Goal: Information Seeking & Learning: Learn about a topic

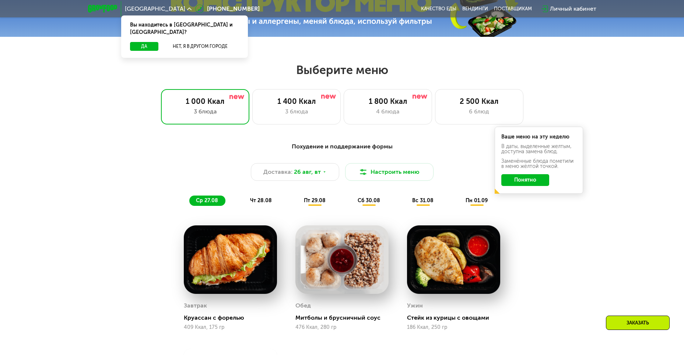
scroll to position [258, 0]
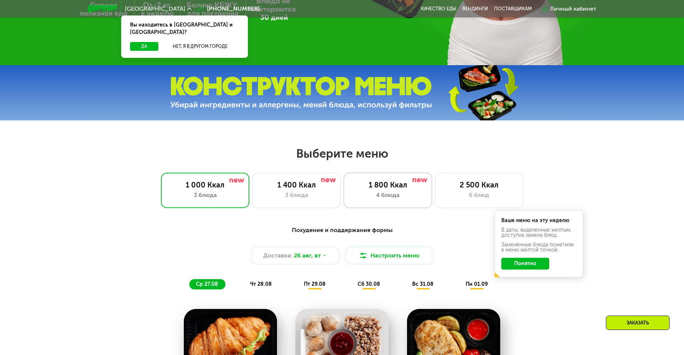
click at [400, 188] on div "1 800 Ккал" at bounding box center [388, 185] width 73 height 9
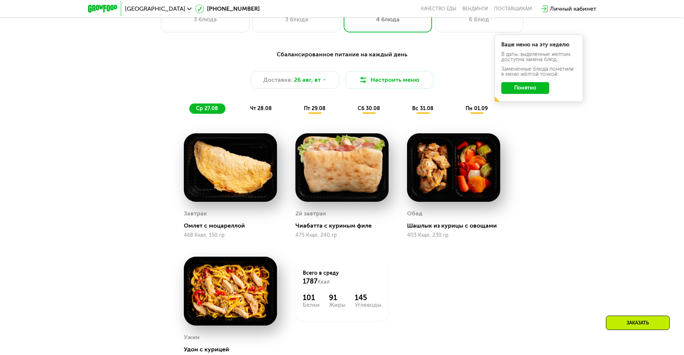
scroll to position [369, 0]
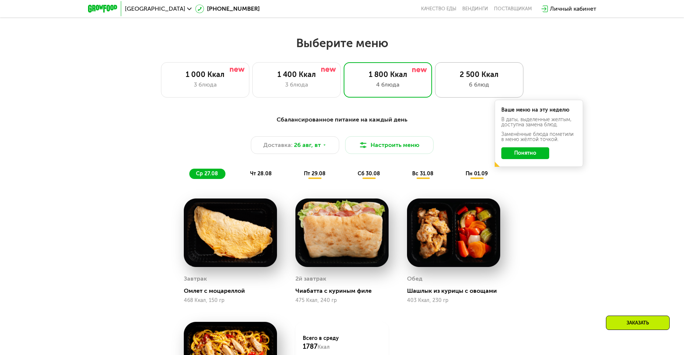
click at [468, 89] on div "6 блюд" at bounding box center [479, 84] width 73 height 9
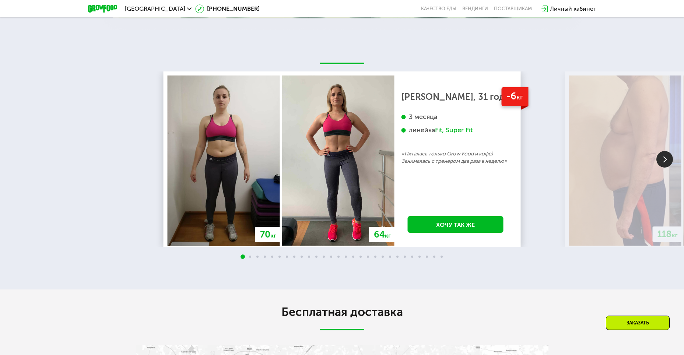
scroll to position [1437, 0]
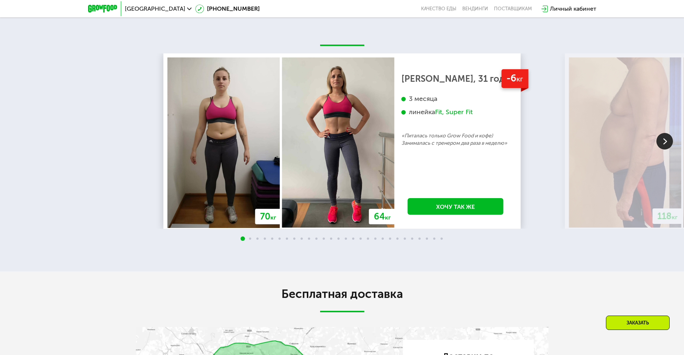
click at [663, 150] on img at bounding box center [665, 141] width 17 height 17
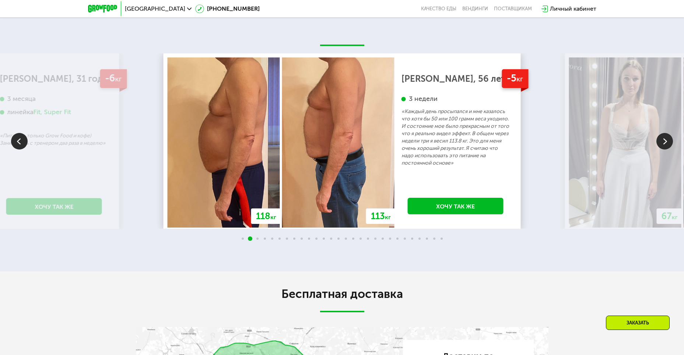
click at [663, 150] on img at bounding box center [665, 141] width 17 height 17
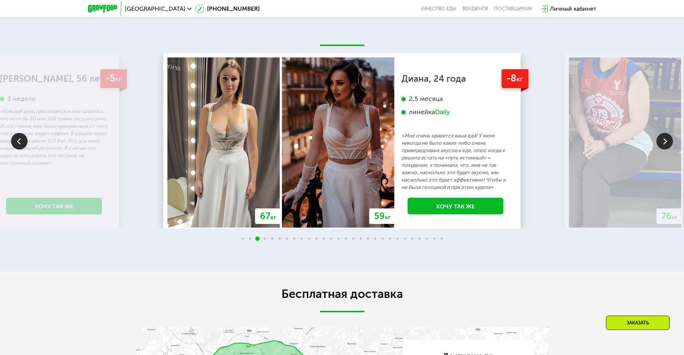
click at [663, 150] on img at bounding box center [665, 141] width 17 height 17
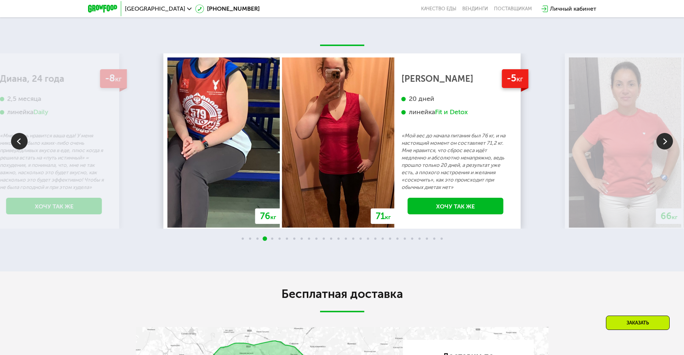
click at [663, 150] on img at bounding box center [665, 141] width 17 height 17
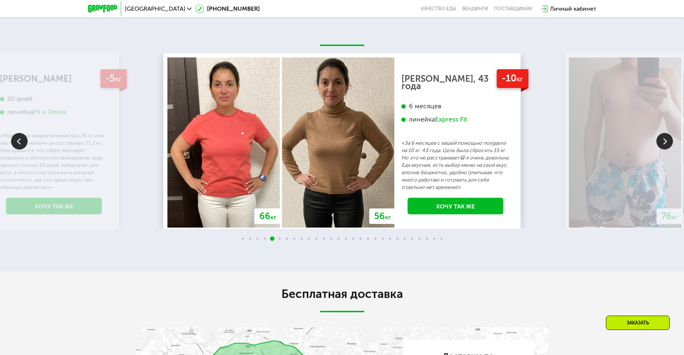
click at [663, 150] on img at bounding box center [665, 141] width 17 height 17
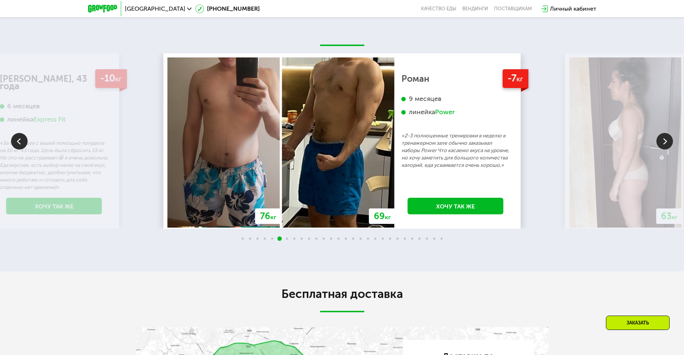
click at [663, 150] on img at bounding box center [665, 141] width 17 height 17
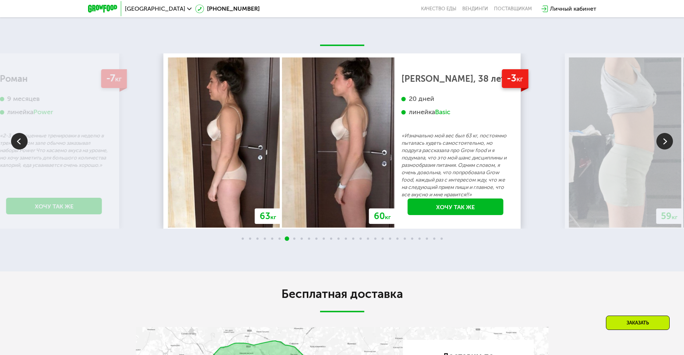
click at [663, 150] on img at bounding box center [665, 141] width 17 height 17
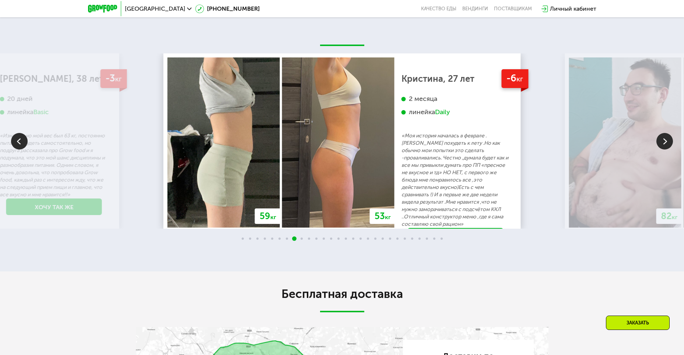
click at [663, 150] on img at bounding box center [665, 141] width 17 height 17
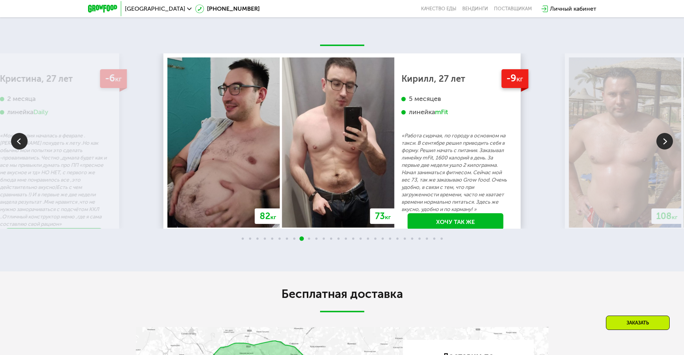
click at [663, 150] on img at bounding box center [665, 141] width 17 height 17
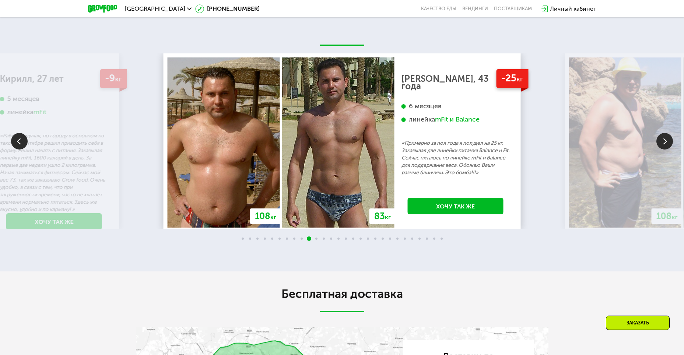
click at [663, 150] on img at bounding box center [665, 141] width 17 height 17
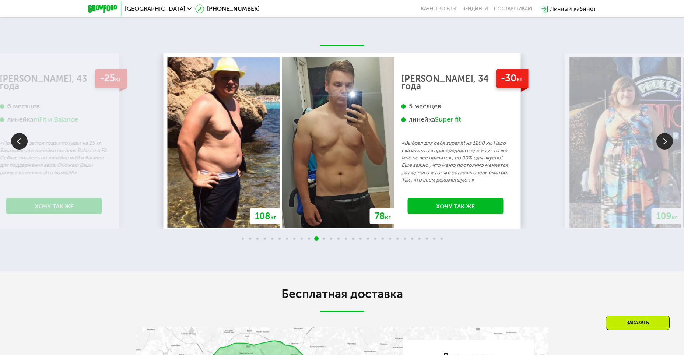
click at [663, 150] on img at bounding box center [665, 141] width 17 height 17
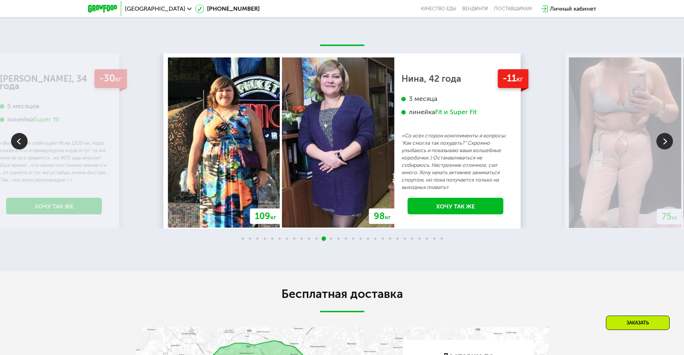
click at [663, 150] on img at bounding box center [665, 141] width 17 height 17
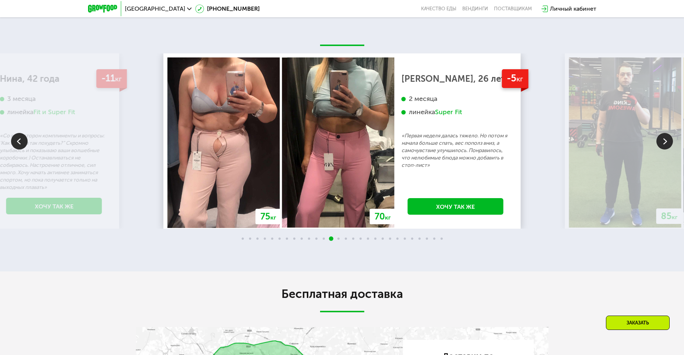
click at [663, 150] on img at bounding box center [665, 141] width 17 height 17
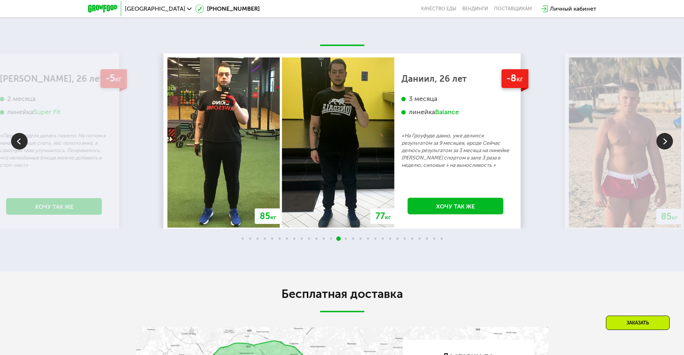
click at [663, 150] on img at bounding box center [665, 141] width 17 height 17
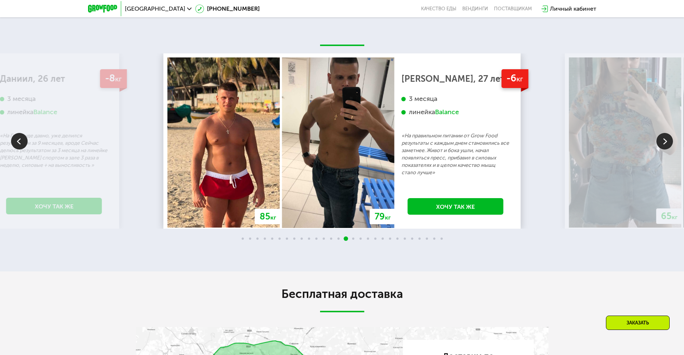
click at [663, 150] on img at bounding box center [665, 141] width 17 height 17
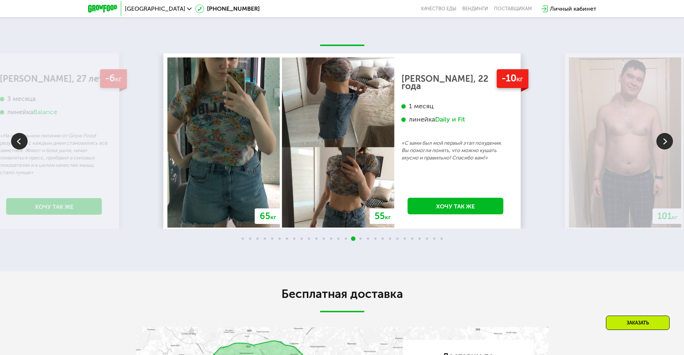
click at [663, 150] on img at bounding box center [665, 141] width 17 height 17
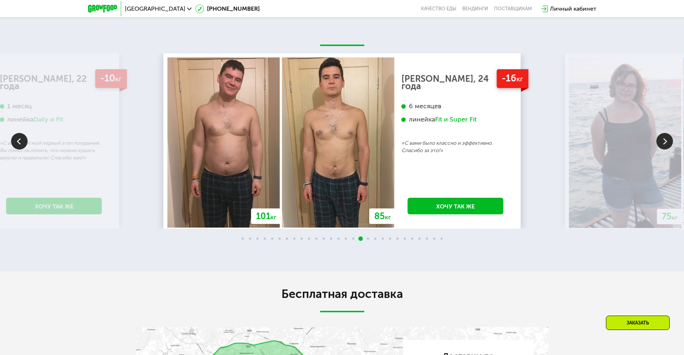
click at [663, 150] on img at bounding box center [665, 141] width 17 height 17
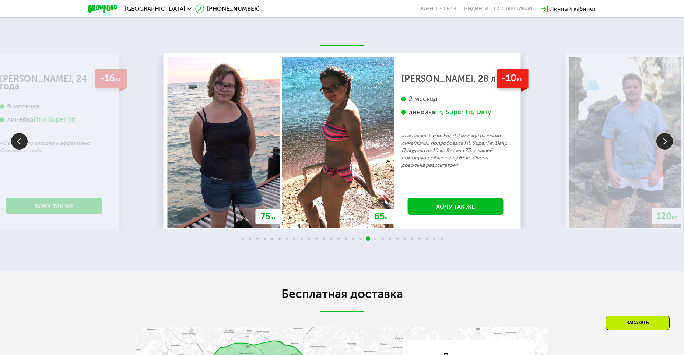
click at [17, 150] on img at bounding box center [19, 141] width 17 height 17
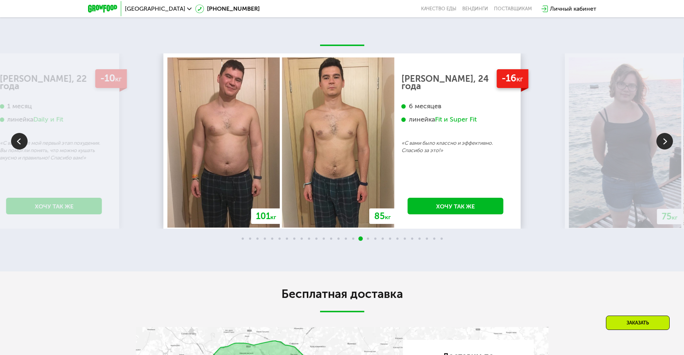
click at [548, 143] on div "70 кг 64 кг -6 кг [PERSON_NAME], 31 год 3 месяца линейка Fit, Super Fit «Питала…" at bounding box center [342, 140] width 684 height 175
click at [663, 150] on img at bounding box center [665, 141] width 17 height 17
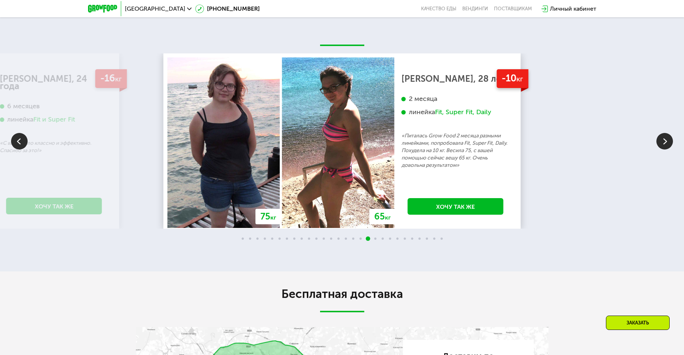
click at [663, 150] on img at bounding box center [665, 141] width 17 height 17
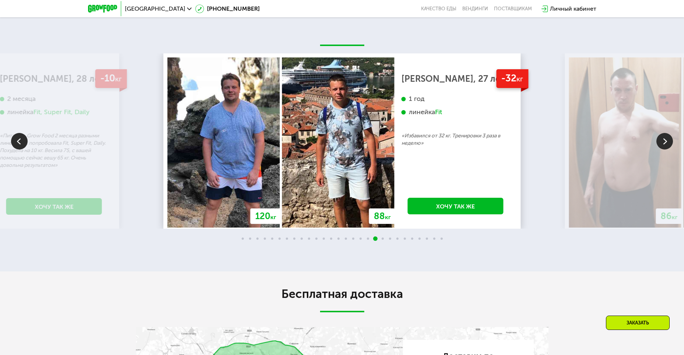
click at [663, 150] on img at bounding box center [665, 141] width 17 height 17
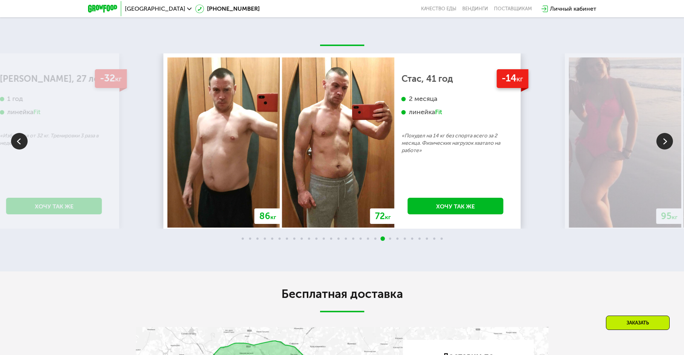
click at [8, 147] on p "«Избавился от 32 кг. Тренировки 3 раза в неделю»" at bounding box center [54, 139] width 108 height 15
click at [14, 150] on img at bounding box center [19, 141] width 17 height 17
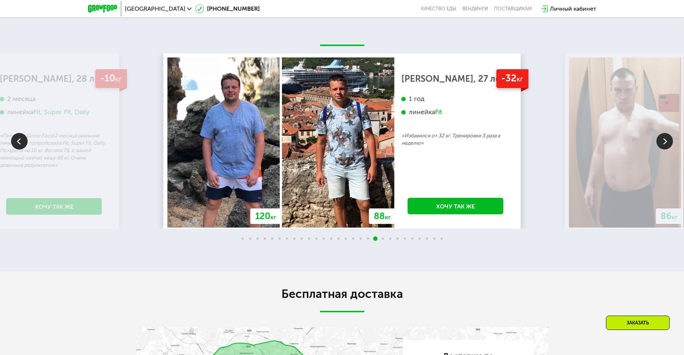
click at [661, 150] on img at bounding box center [665, 141] width 17 height 17
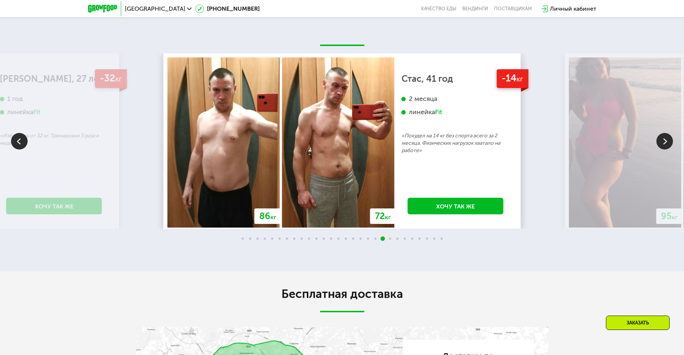
click at [661, 150] on img at bounding box center [665, 141] width 17 height 17
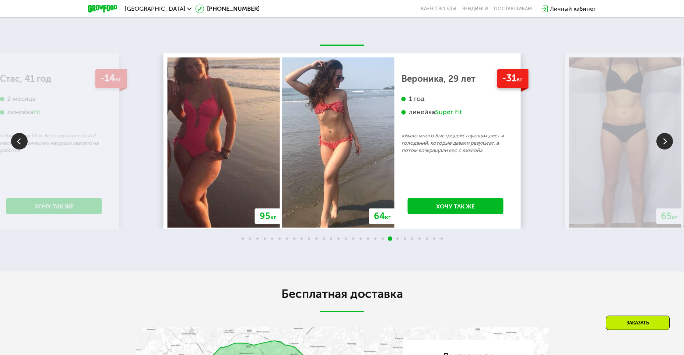
click at [661, 150] on img at bounding box center [665, 141] width 17 height 17
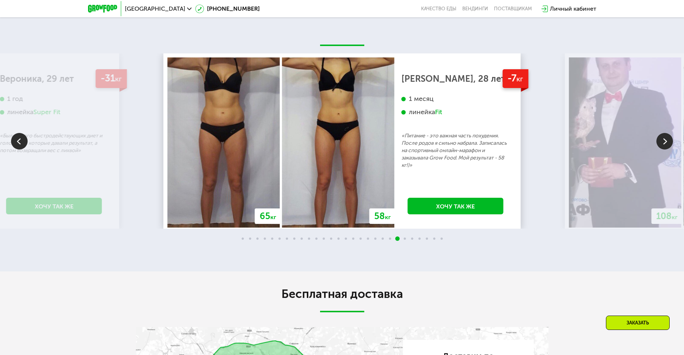
click at [661, 150] on img at bounding box center [665, 141] width 17 height 17
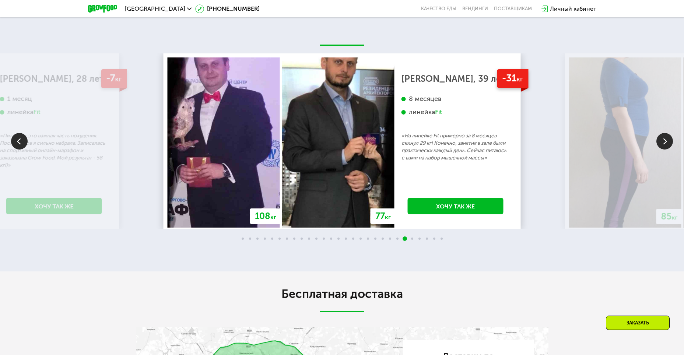
click at [661, 150] on img at bounding box center [665, 141] width 17 height 17
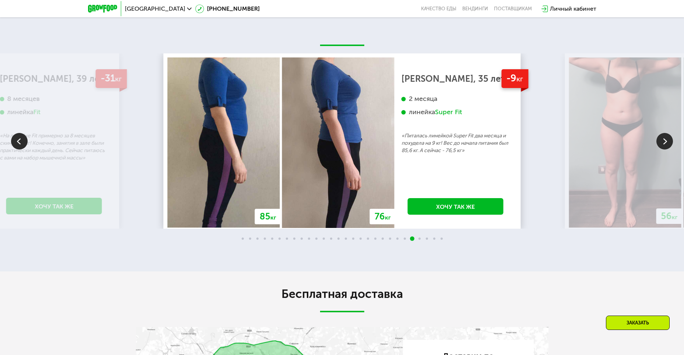
click at [661, 150] on img at bounding box center [665, 141] width 17 height 17
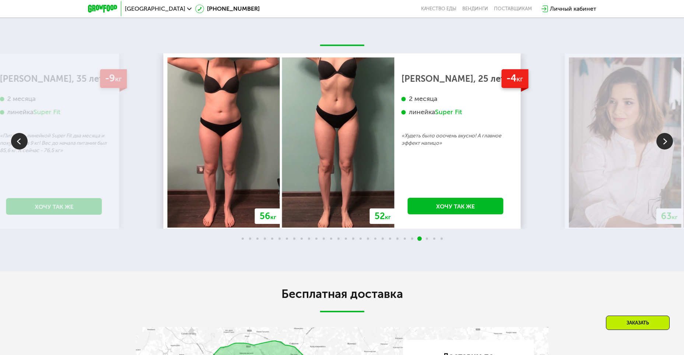
click at [661, 150] on img at bounding box center [665, 141] width 17 height 17
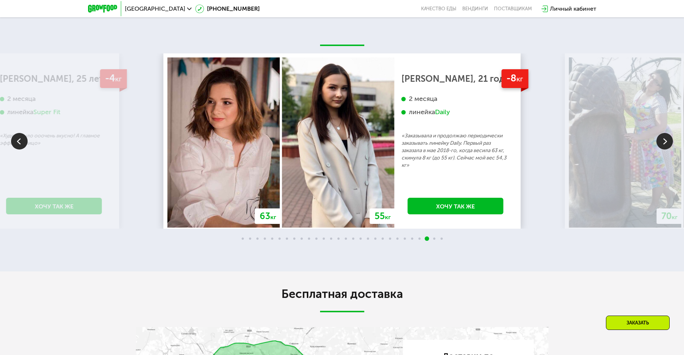
click at [664, 150] on img at bounding box center [665, 141] width 17 height 17
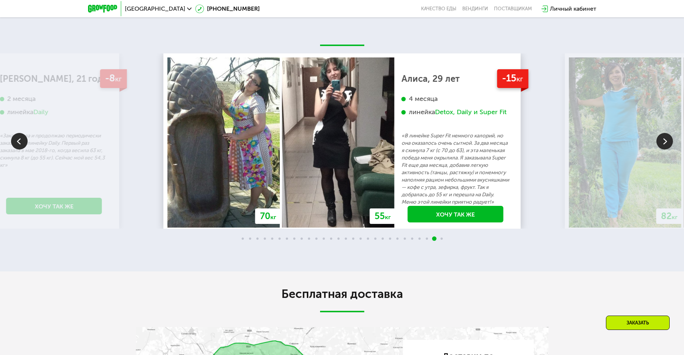
click at [664, 150] on img at bounding box center [665, 141] width 17 height 17
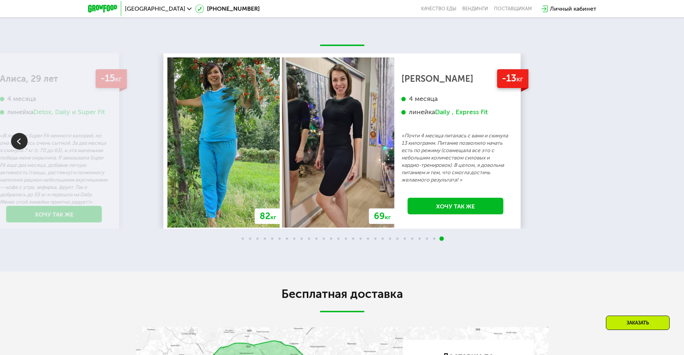
click at [664, 213] on div "70 кг 64 кг -6 кг [PERSON_NAME], 31 год 3 месяца линейка Fit, Super Fit «Питала…" at bounding box center [342, 140] width 684 height 175
